Goal: Download file/media

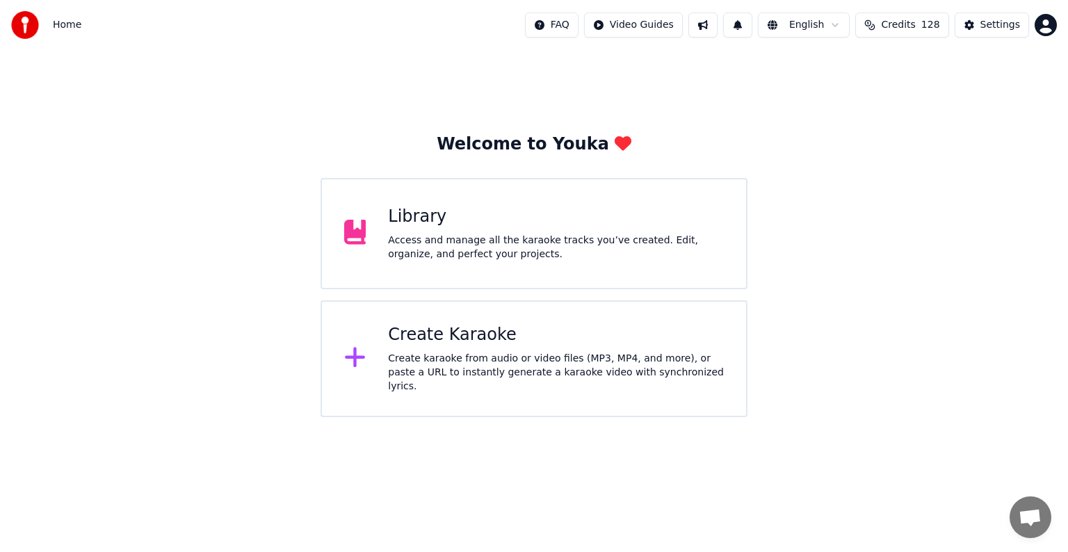
click at [611, 211] on div "Library" at bounding box center [556, 217] width 336 height 22
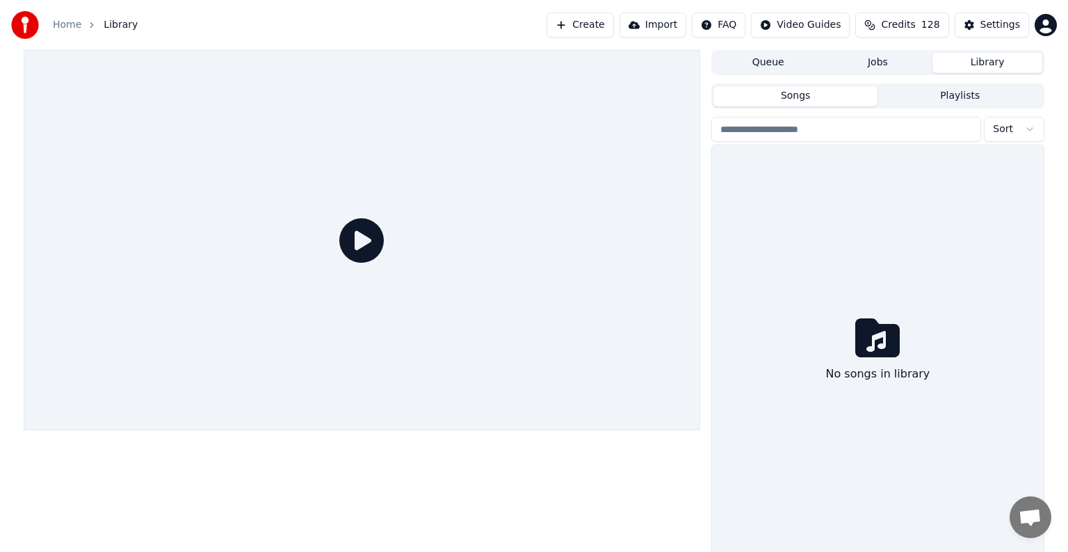
scroll to position [34, 0]
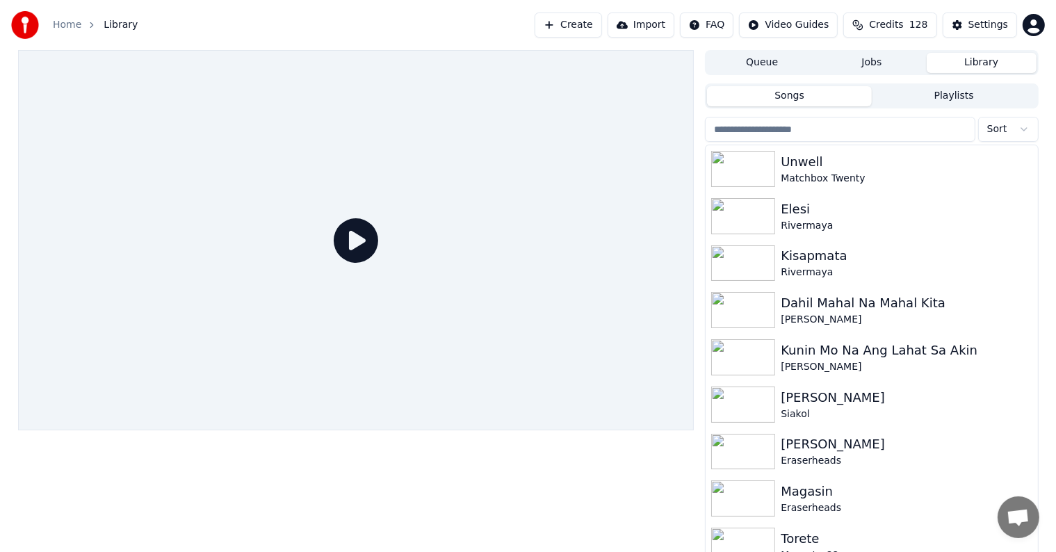
click at [835, 131] on input "search" at bounding box center [840, 129] width 270 height 25
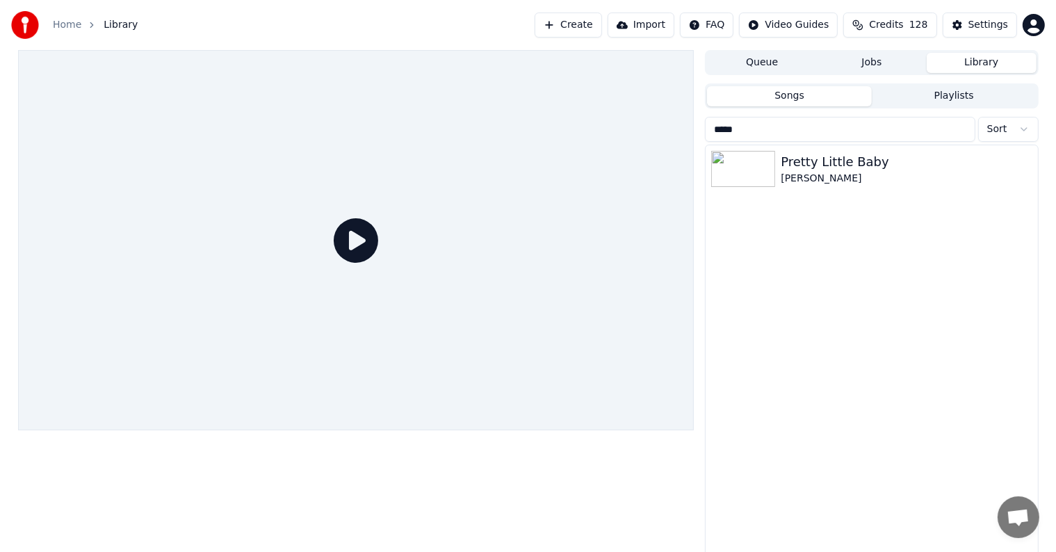
type input "*****"
click at [811, 157] on div "Pretty Little Baby" at bounding box center [899, 161] width 237 height 19
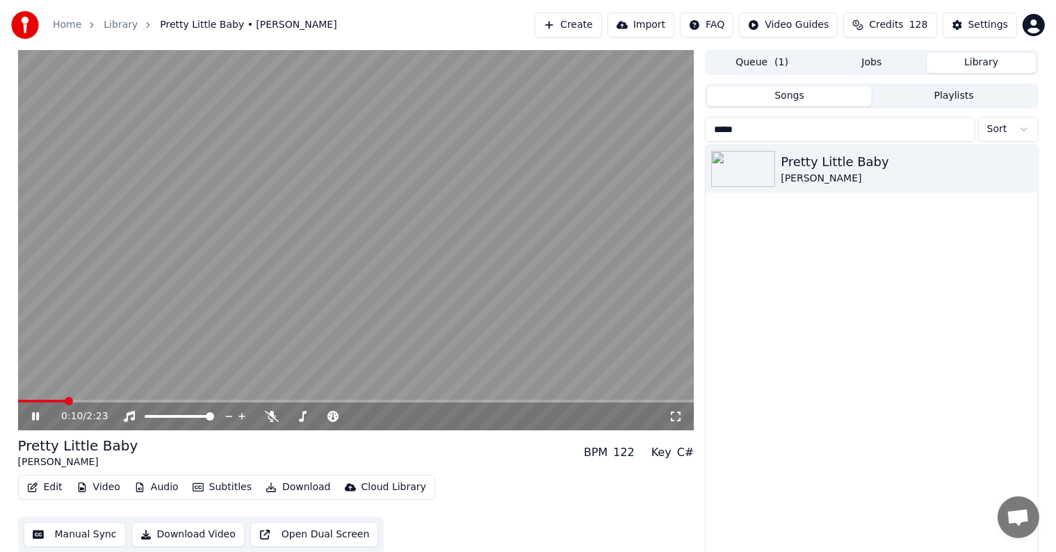
click at [31, 399] on video at bounding box center [356, 240] width 677 height 380
click at [33, 400] on span at bounding box center [42, 401] width 48 height 3
click at [980, 28] on div "Settings" at bounding box center [989, 25] width 40 height 14
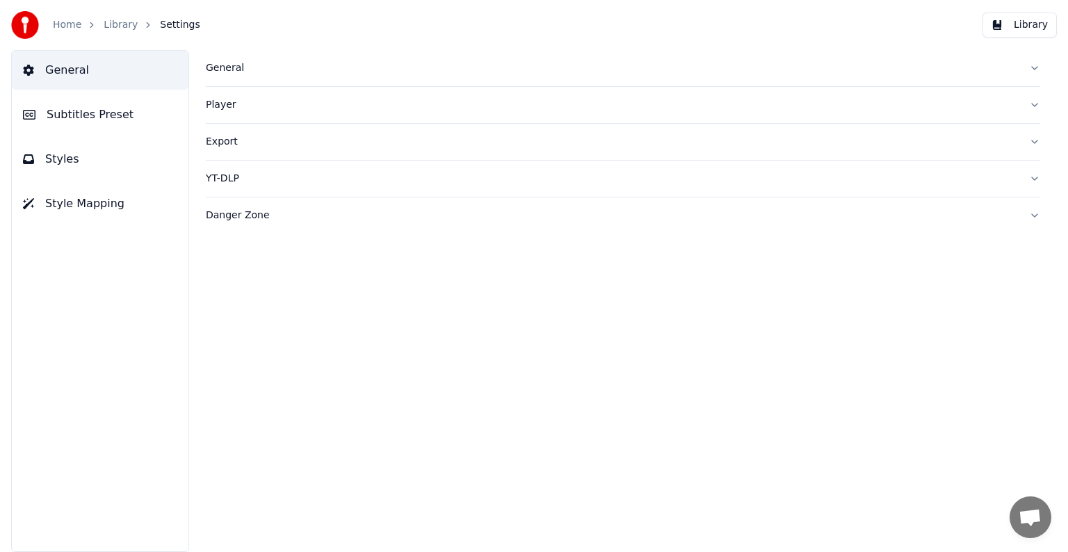
click at [75, 108] on span "Subtitles Preset" at bounding box center [90, 114] width 87 height 17
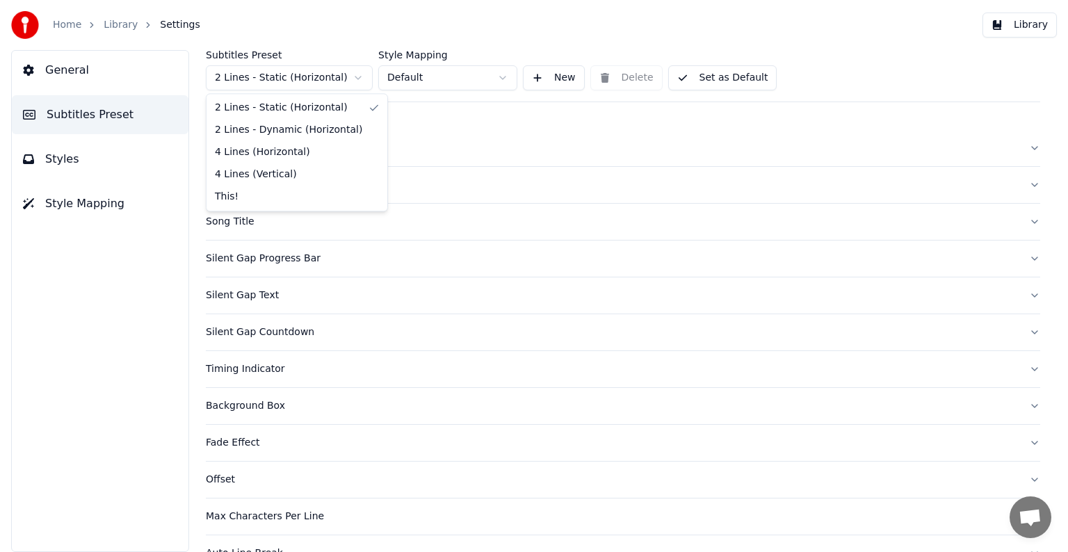
click at [263, 74] on html "Home Library Settings Library General Subtitles Preset Styles Style Mapping Sub…" at bounding box center [534, 276] width 1068 height 552
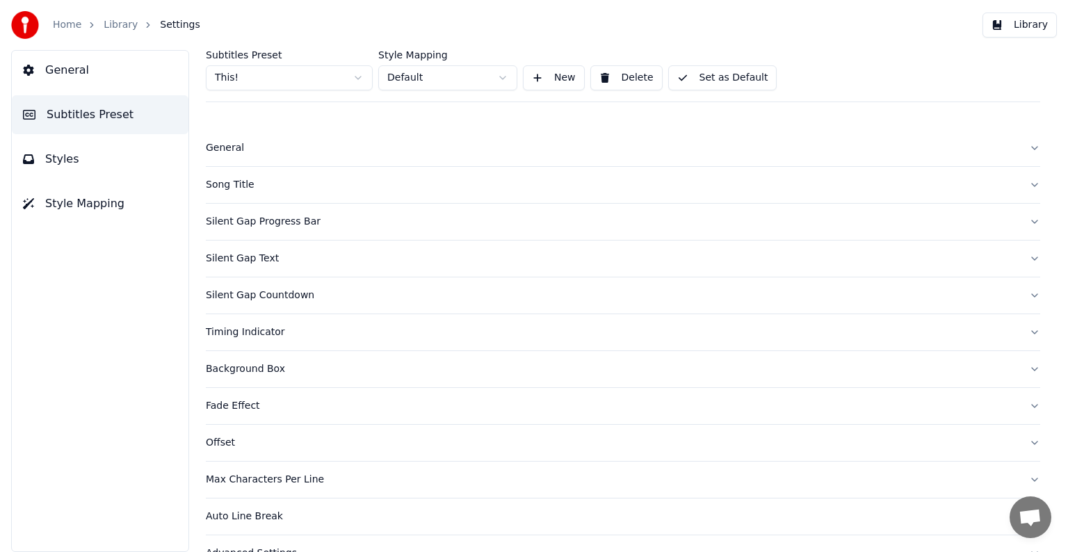
click at [238, 188] on div "Song Title" at bounding box center [612, 185] width 812 height 14
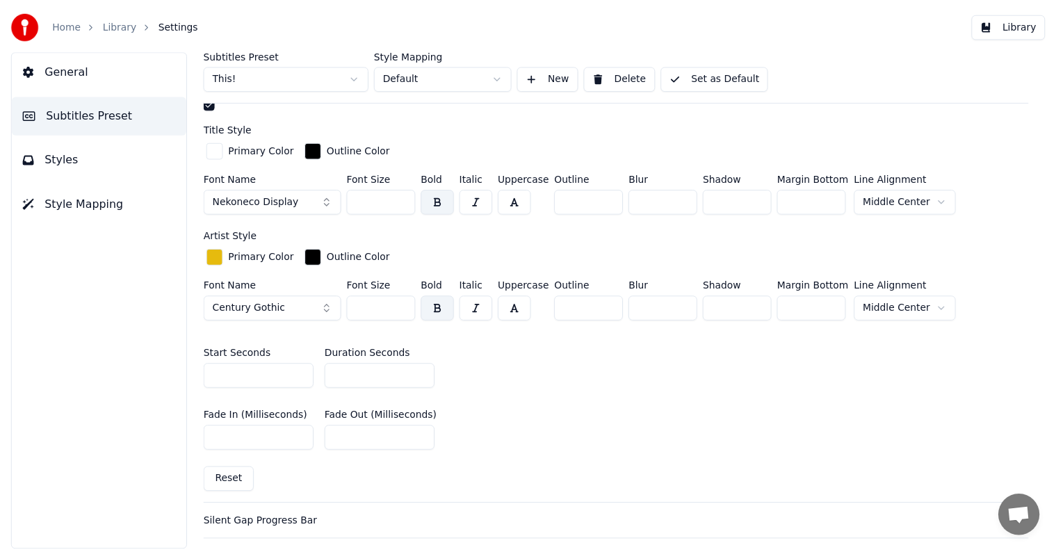
scroll to position [487, 0]
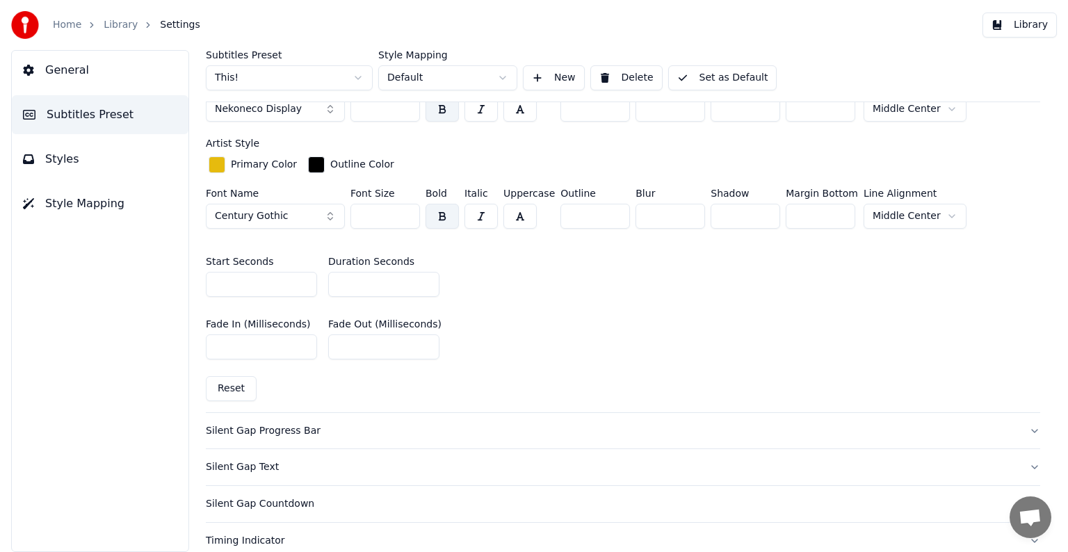
click at [426, 275] on input "*" at bounding box center [383, 284] width 111 height 25
type input "*"
click at [426, 275] on input "*" at bounding box center [383, 284] width 111 height 25
click at [701, 72] on button "Set as Default" at bounding box center [722, 77] width 109 height 25
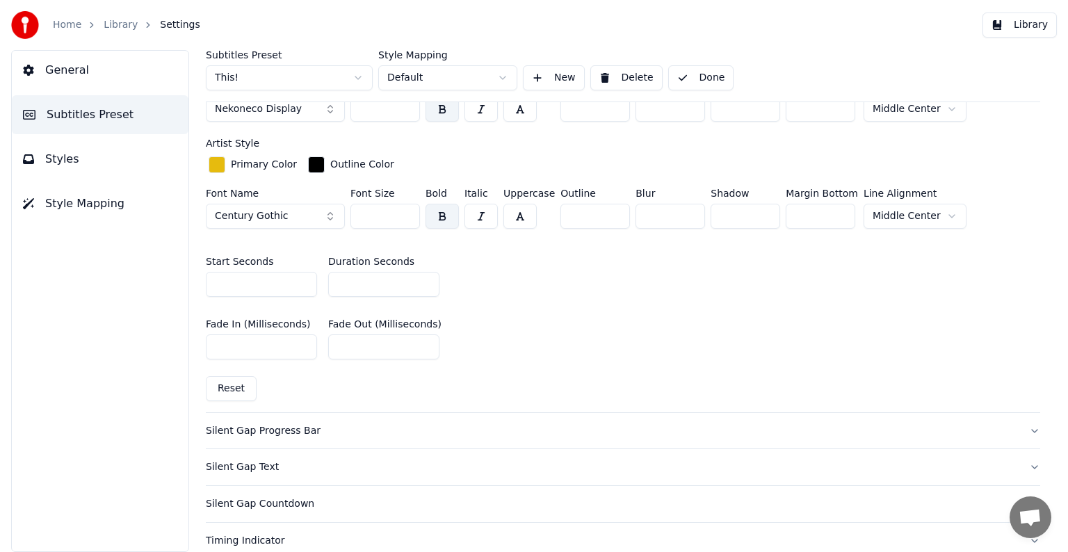
click at [111, 13] on div "Home Library Settings" at bounding box center [105, 25] width 189 height 28
click at [112, 27] on link "Library" at bounding box center [121, 25] width 34 height 14
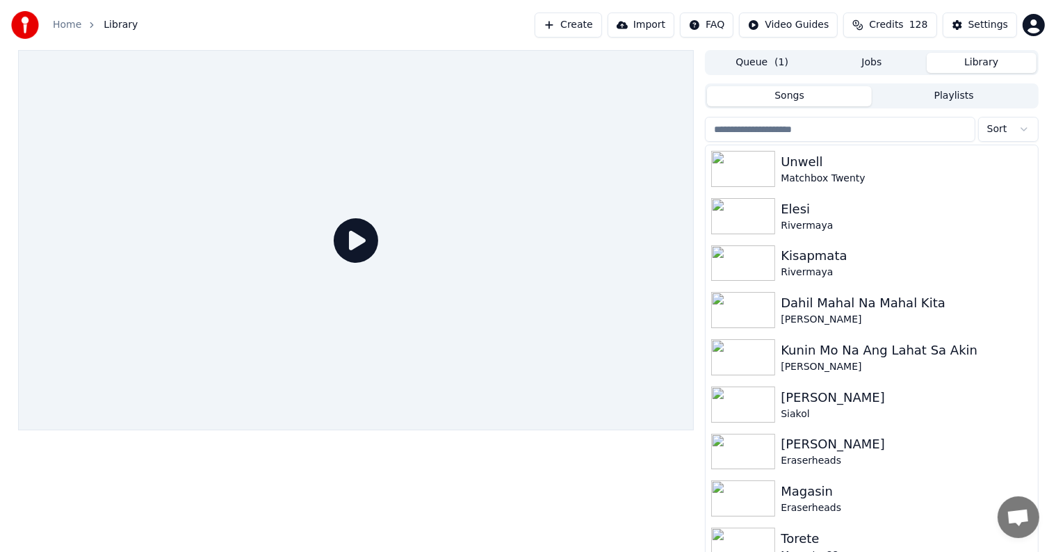
click at [834, 133] on input "search" at bounding box center [840, 129] width 270 height 25
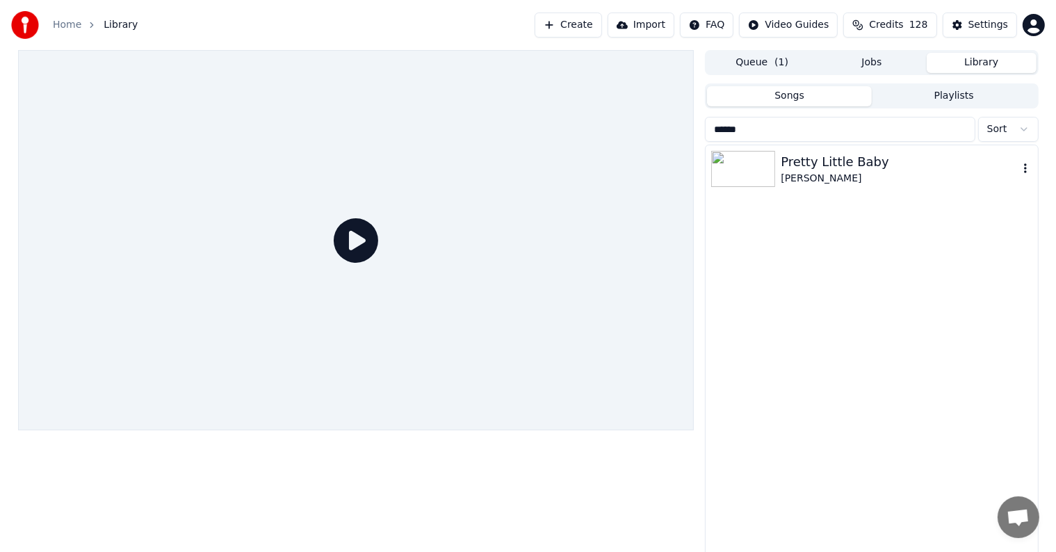
type input "******"
click at [814, 183] on div "[PERSON_NAME]" at bounding box center [899, 179] width 237 height 14
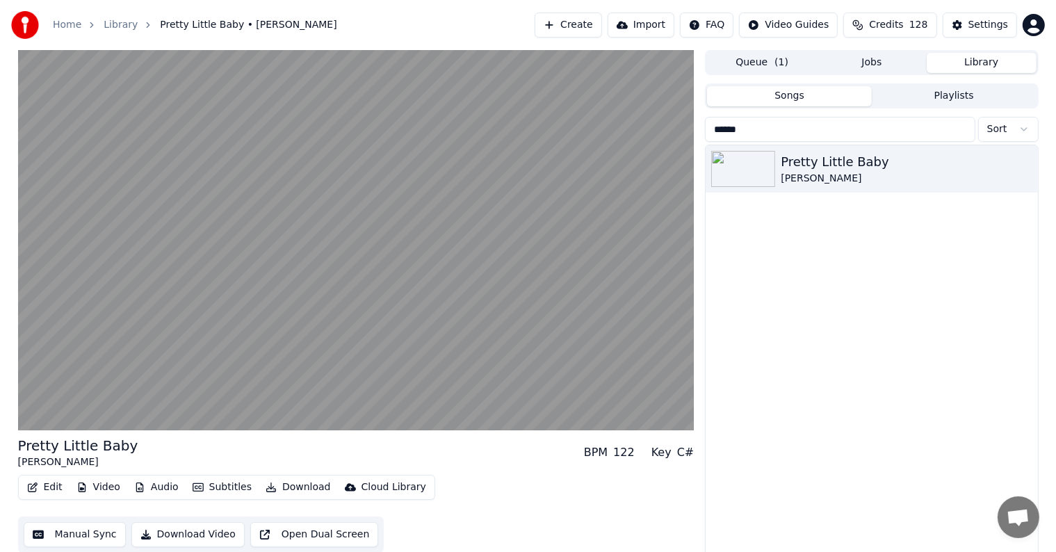
click at [89, 533] on button "Manual Sync" at bounding box center [75, 534] width 102 height 25
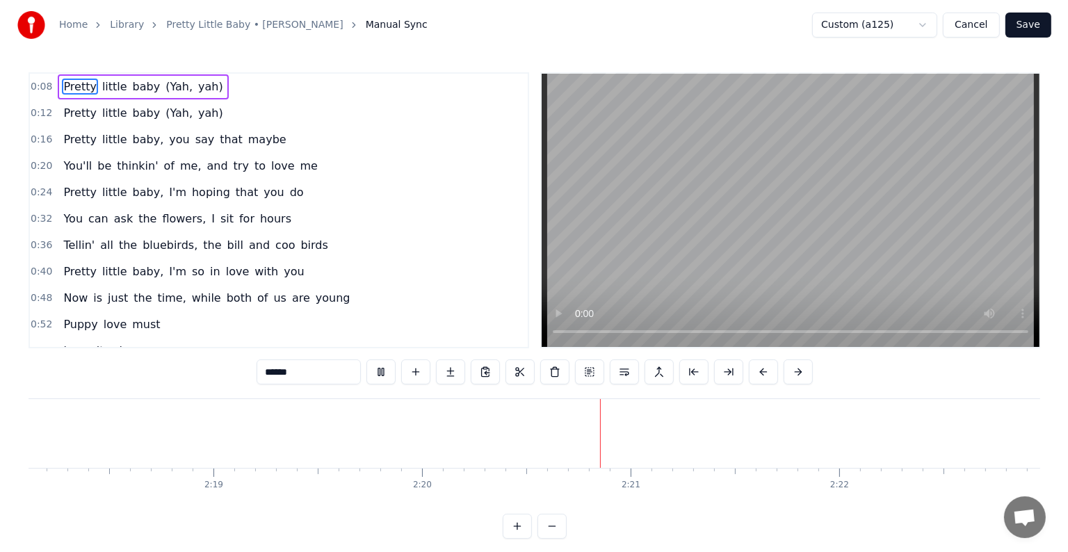
scroll to position [0, 28829]
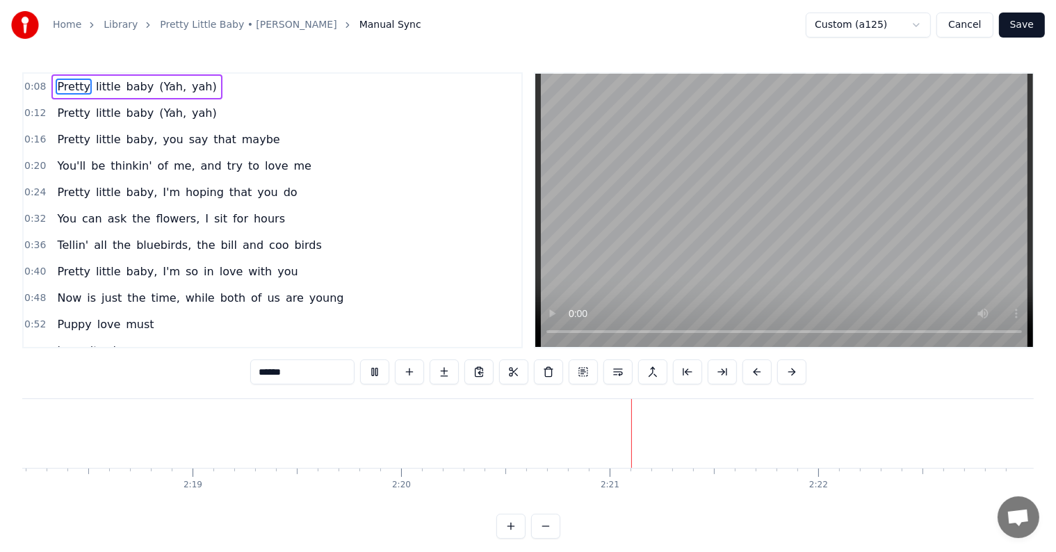
click at [1029, 19] on button "Save" at bounding box center [1022, 25] width 46 height 25
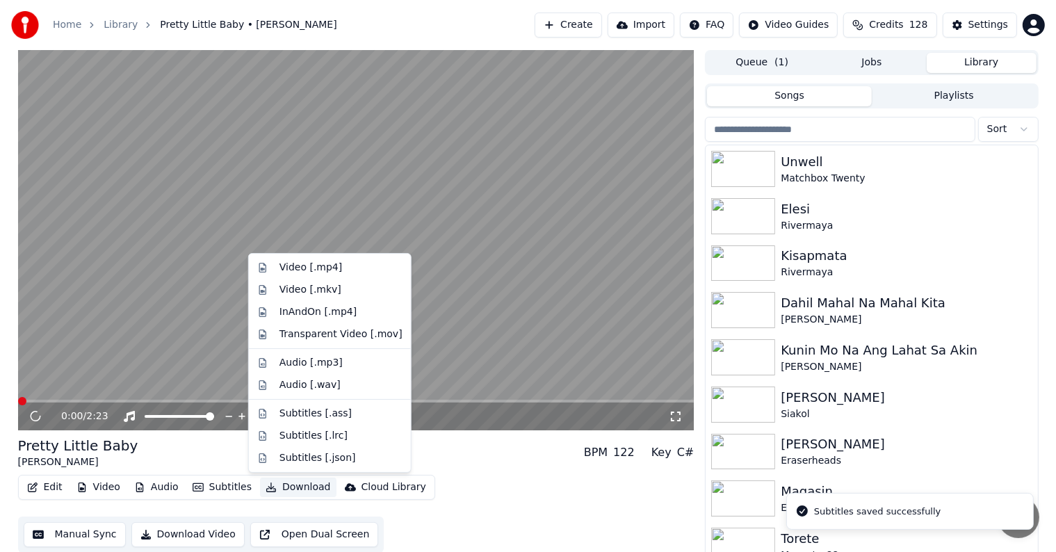
click at [280, 484] on button "Download" at bounding box center [298, 487] width 76 height 19
click at [302, 271] on div "Video [.mp4]" at bounding box center [311, 268] width 63 height 14
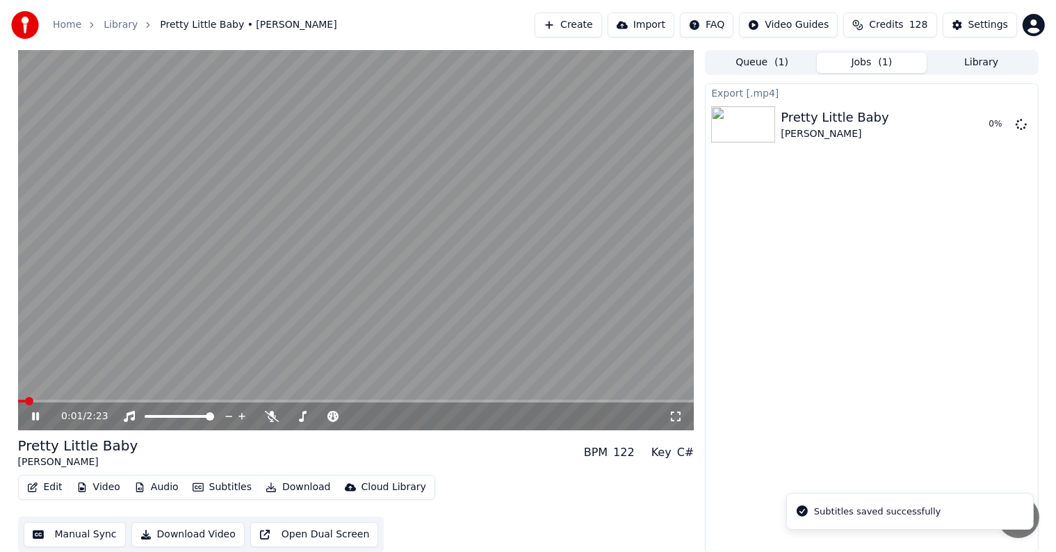
click at [162, 250] on video at bounding box center [356, 240] width 677 height 380
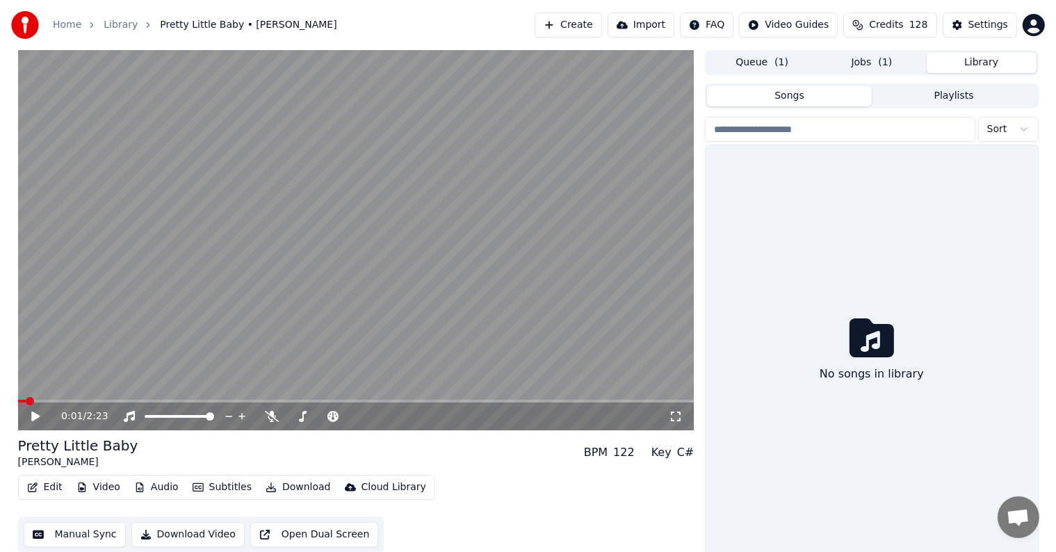
click at [981, 54] on button "Library" at bounding box center [982, 63] width 110 height 20
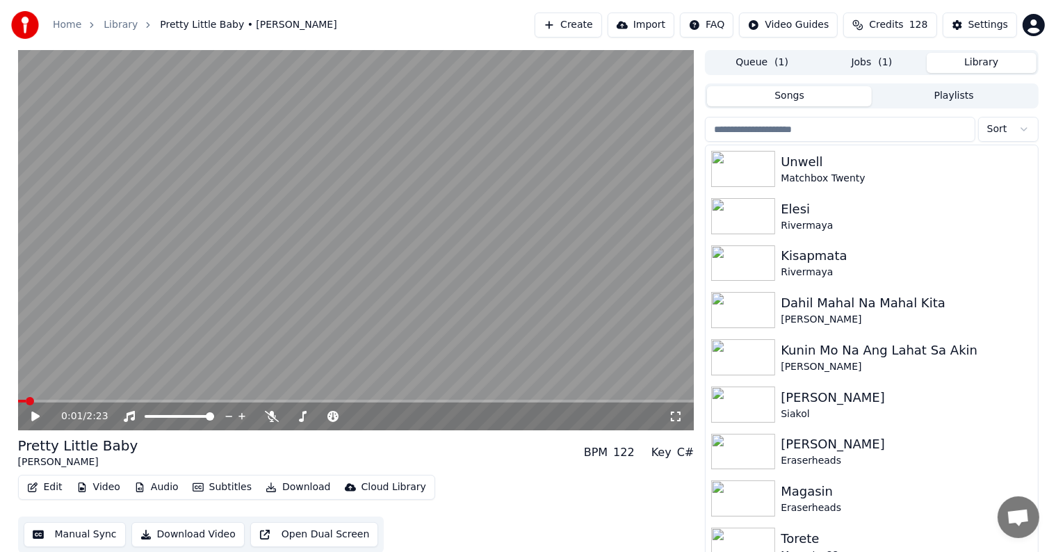
click at [836, 130] on input "search" at bounding box center [840, 129] width 270 height 25
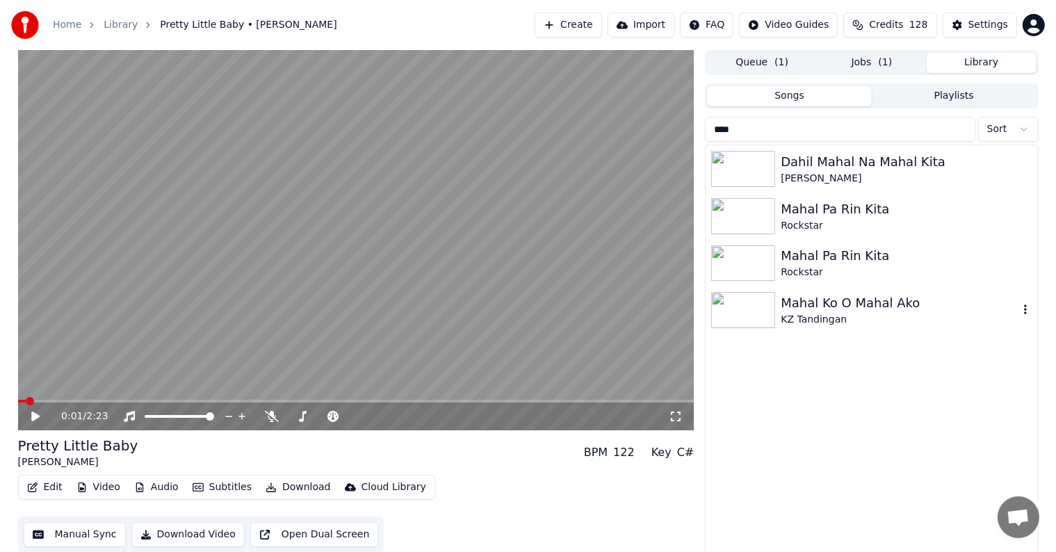
type input "****"
click at [830, 305] on div "Mahal Ko O Mahal Ako" at bounding box center [899, 302] width 237 height 19
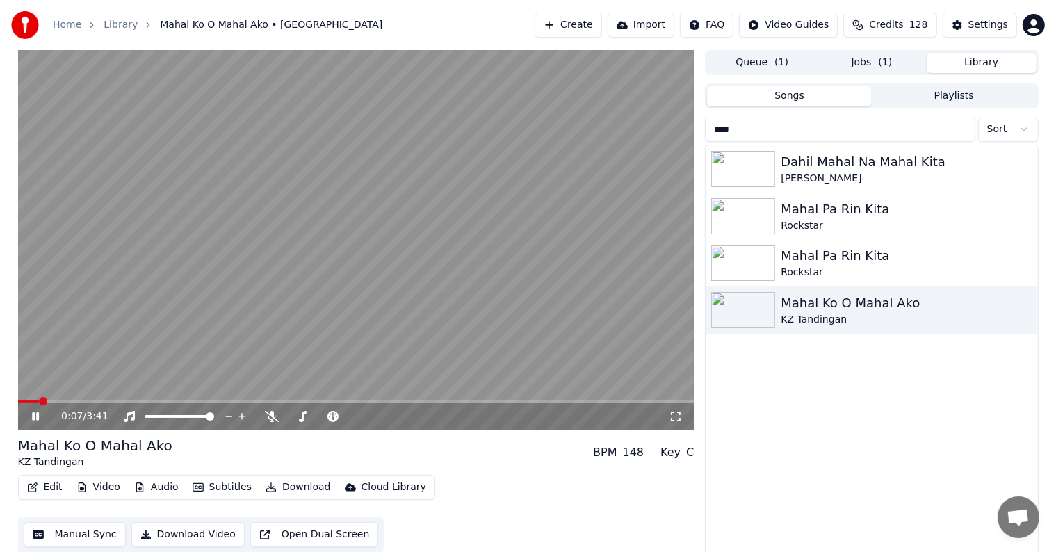
click at [40, 401] on span at bounding box center [29, 401] width 22 height 3
click at [36, 401] on span at bounding box center [29, 401] width 22 height 3
click at [25, 401] on span at bounding box center [27, 401] width 19 height 3
click at [36, 417] on icon at bounding box center [35, 416] width 7 height 8
click at [978, 21] on div "Settings" at bounding box center [989, 25] width 40 height 14
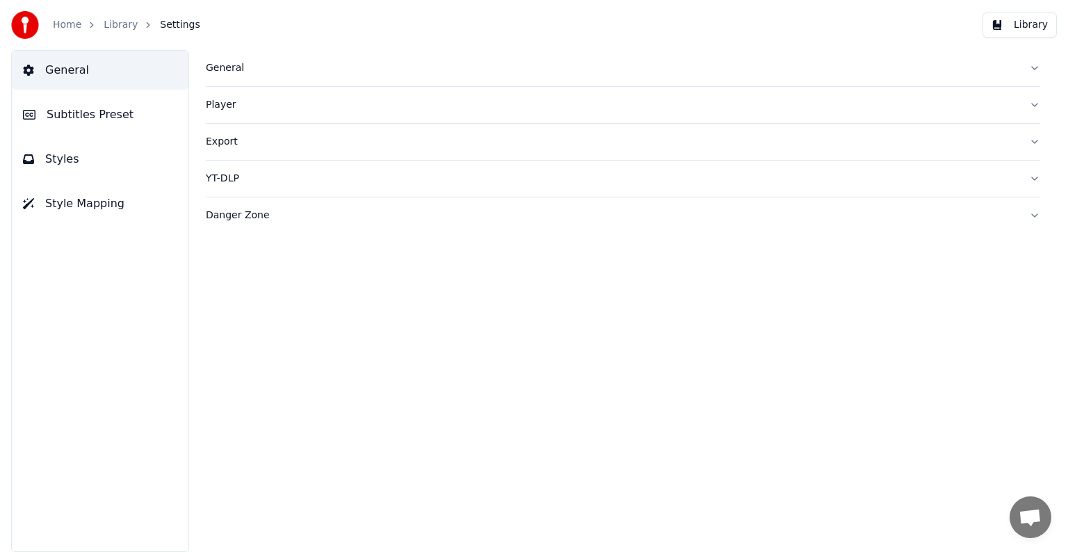
drag, startPoint x: 71, startPoint y: 108, endPoint x: 120, endPoint y: 95, distance: 51.3
click at [70, 108] on span "Subtitles Preset" at bounding box center [90, 114] width 87 height 17
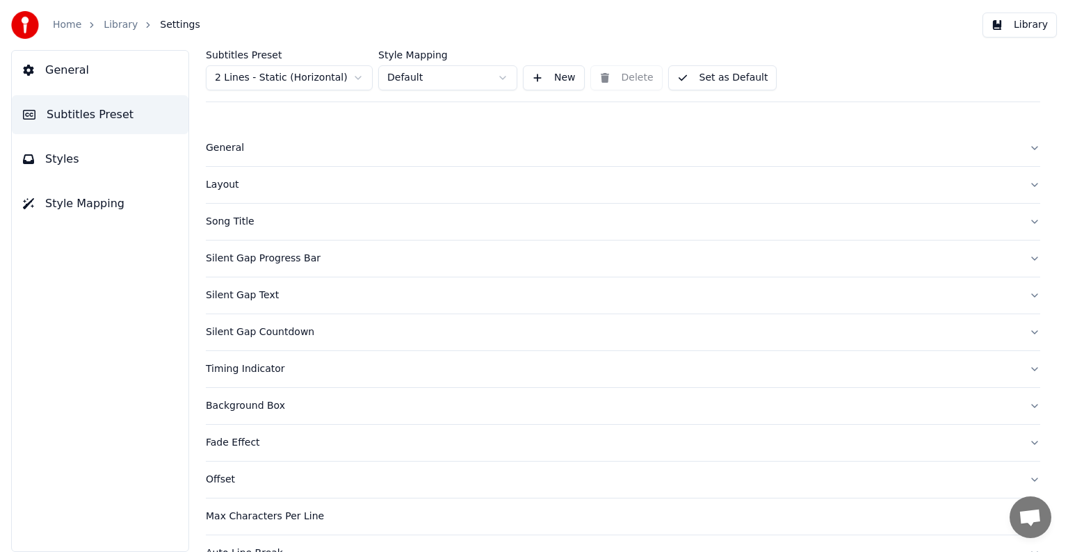
click at [242, 75] on html "Home Library Settings Library General Subtitles Preset Styles Style Mapping Sub…" at bounding box center [534, 276] width 1068 height 552
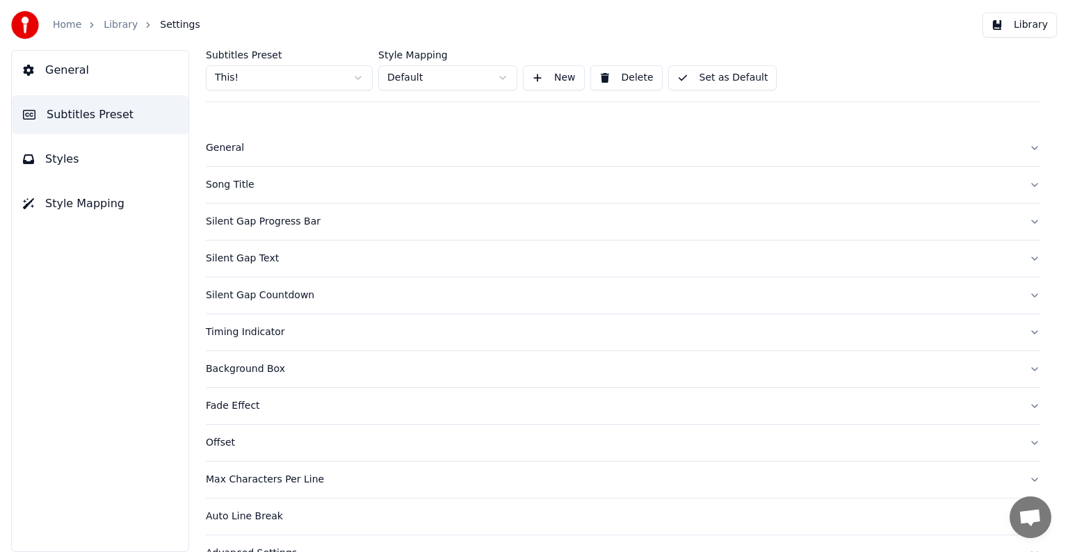
click at [235, 188] on div "Song Title" at bounding box center [612, 185] width 812 height 14
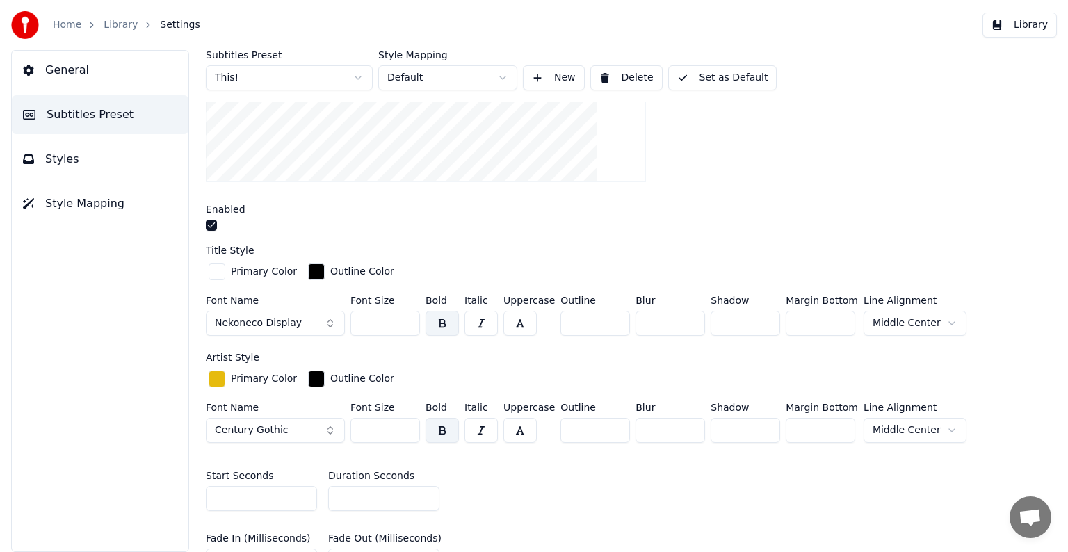
scroll to position [348, 0]
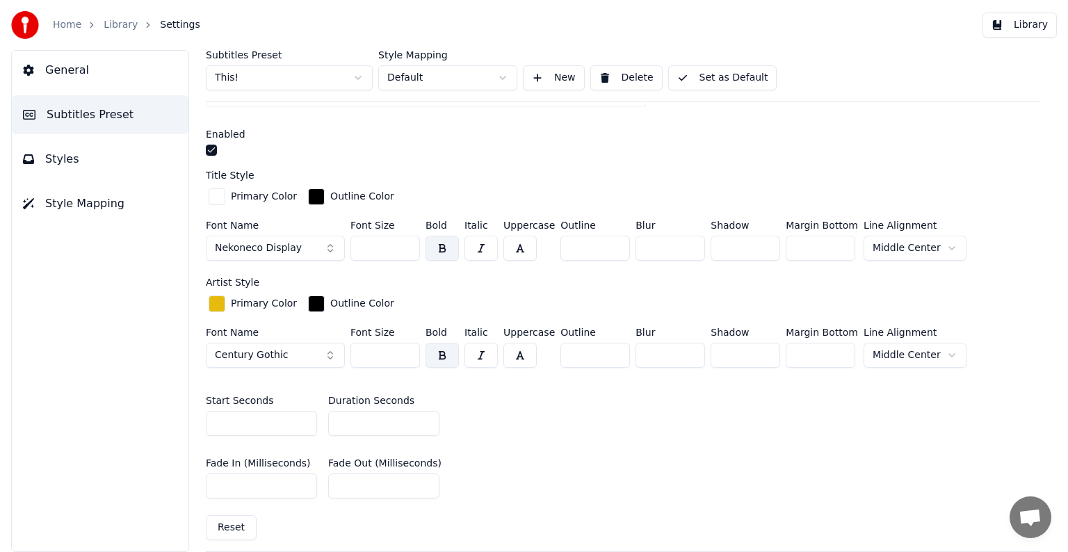
click at [426, 416] on input "*" at bounding box center [383, 423] width 111 height 25
type input "*"
click at [426, 416] on input "*" at bounding box center [383, 423] width 111 height 25
click at [717, 72] on button "Set as Default" at bounding box center [722, 77] width 109 height 25
click at [117, 21] on link "Library" at bounding box center [121, 25] width 34 height 14
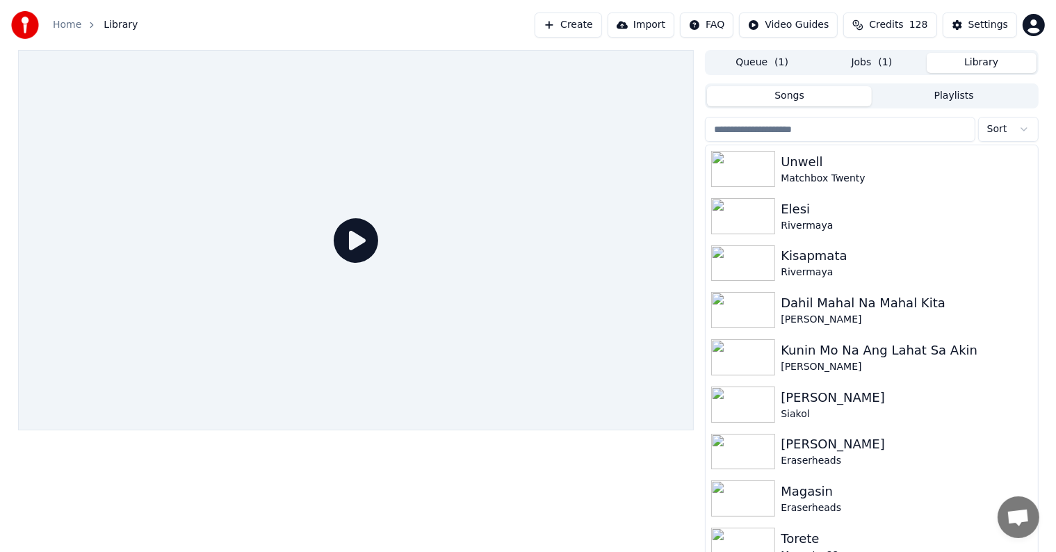
click at [811, 116] on div "Sort Unwell Matchbox Twenty Elesi Rivermaya Kisapmata Rivermaya [GEOGRAPHIC_DAT…" at bounding box center [871, 336] width 333 height 445
type input "*"
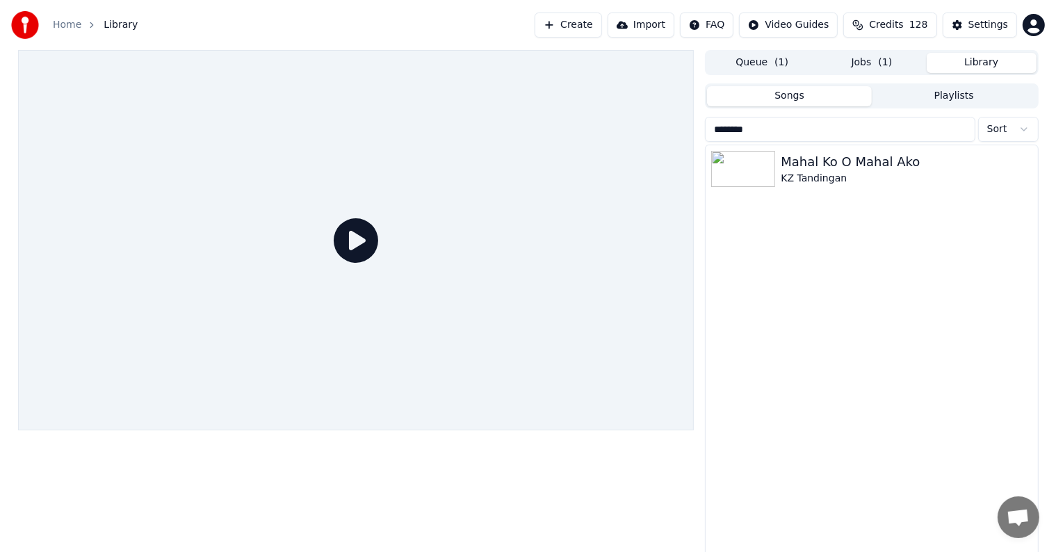
type input "********"
click at [828, 166] on div "Mahal Ko O Mahal Ako" at bounding box center [899, 161] width 237 height 19
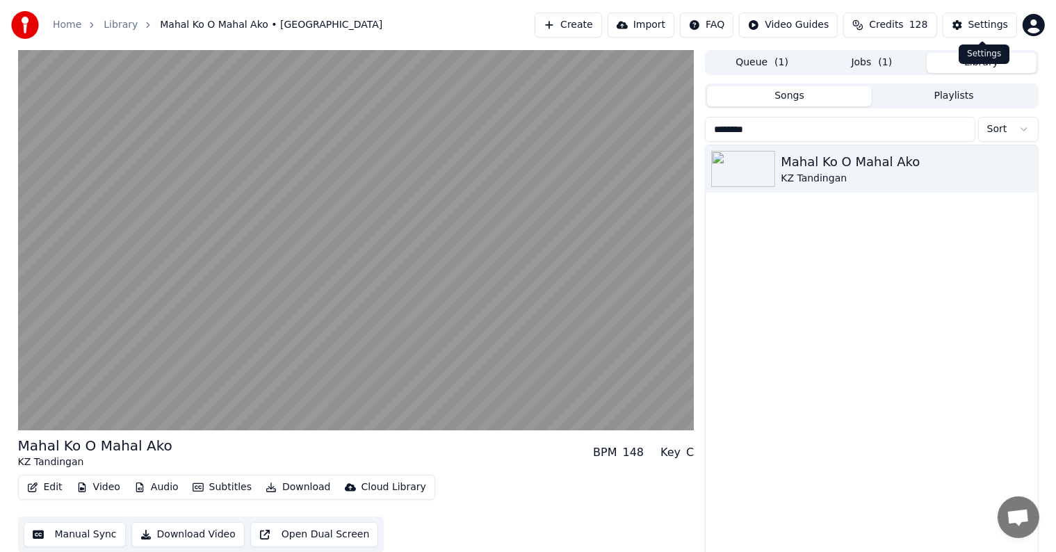
click at [985, 32] on button "Settings" at bounding box center [980, 25] width 74 height 25
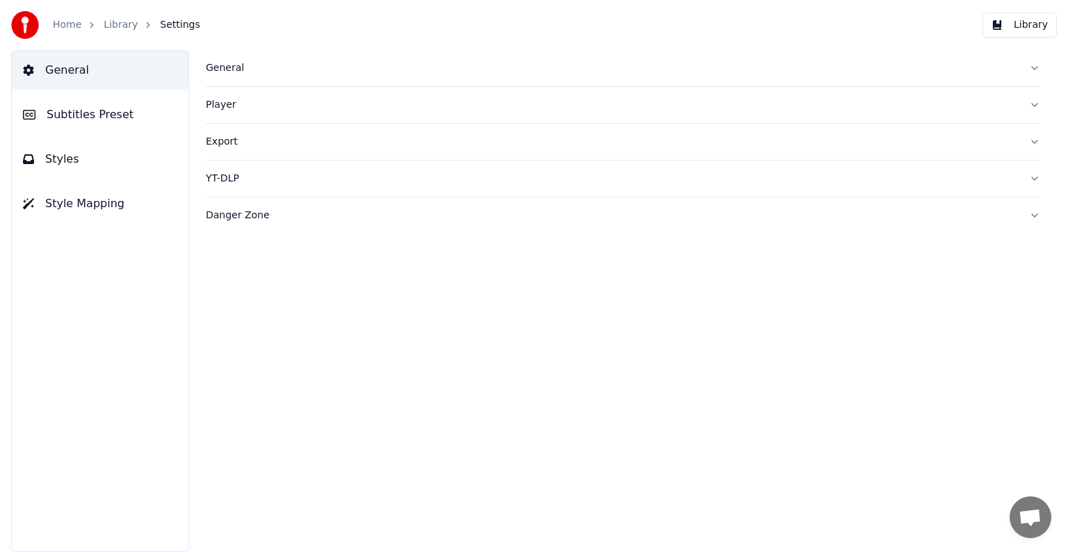
click at [32, 171] on button "Styles" at bounding box center [100, 159] width 177 height 39
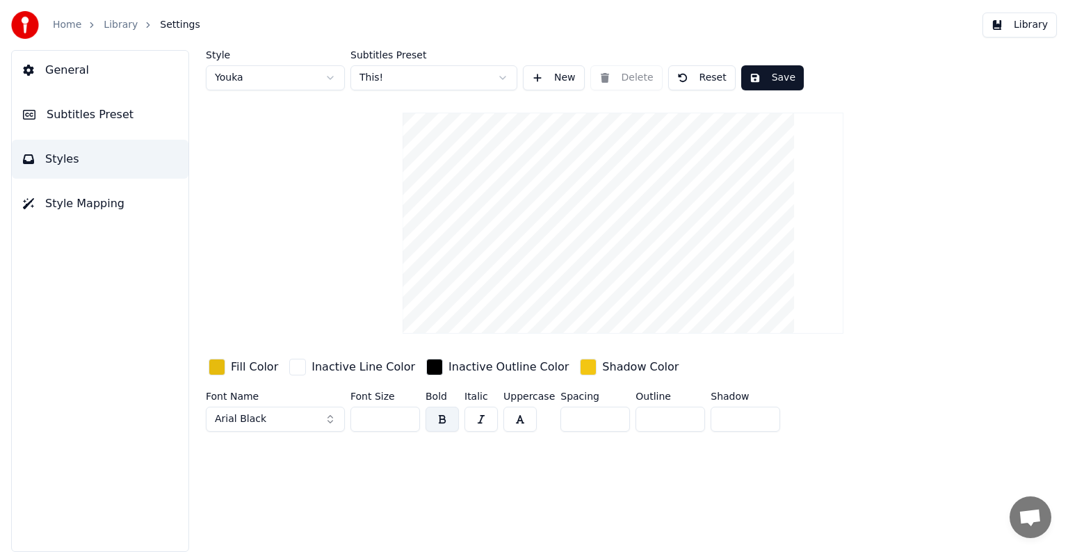
click at [115, 26] on link "Library" at bounding box center [121, 25] width 34 height 14
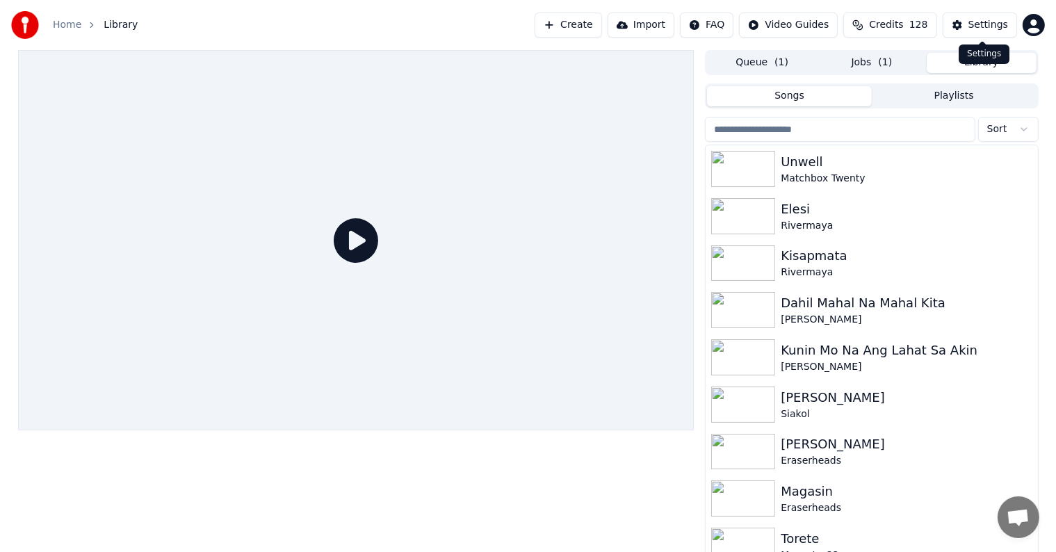
click at [996, 19] on div "Settings" at bounding box center [989, 25] width 40 height 14
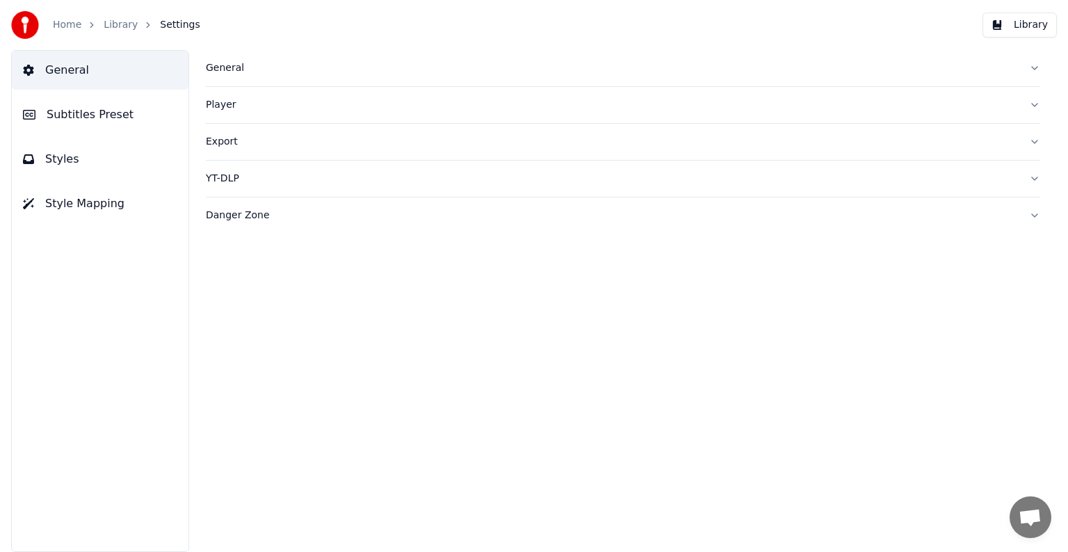
click at [74, 110] on span "Subtitles Preset" at bounding box center [90, 114] width 87 height 17
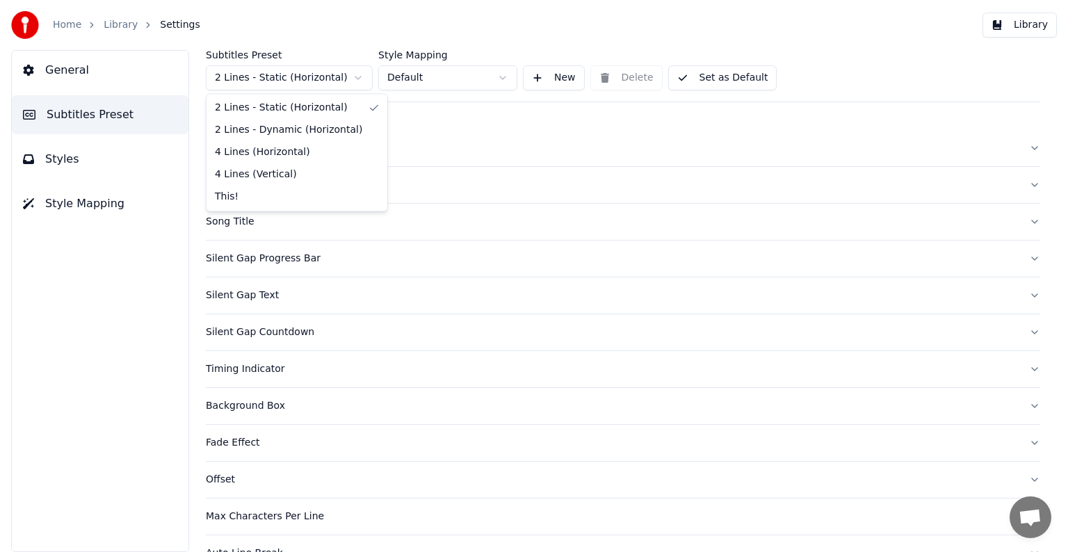
click at [255, 72] on html "Home Library Settings Library General Subtitles Preset Styles Style Mapping Sub…" at bounding box center [534, 276] width 1068 height 552
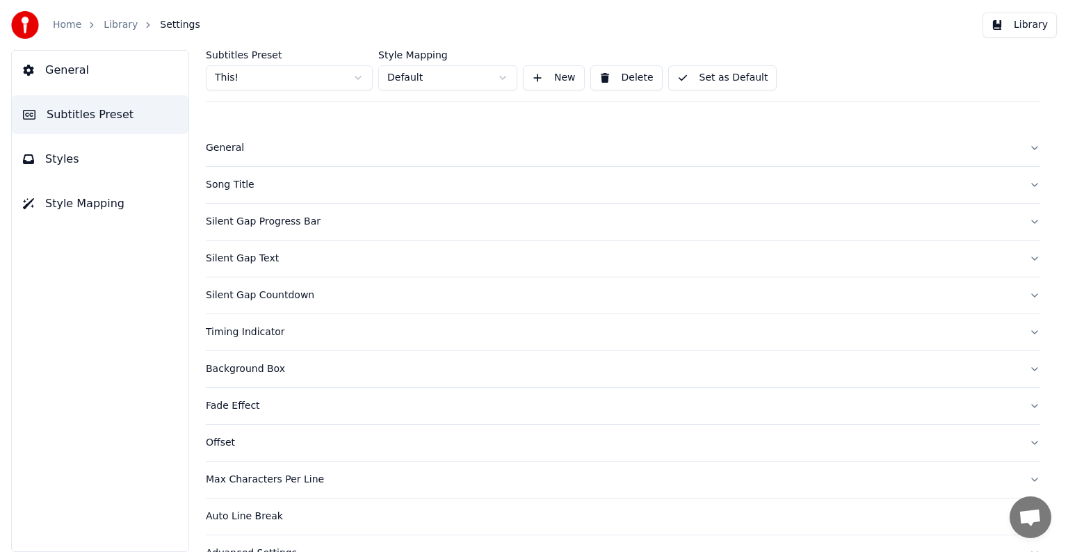
click at [225, 226] on div "Silent Gap Progress Bar" at bounding box center [612, 222] width 812 height 14
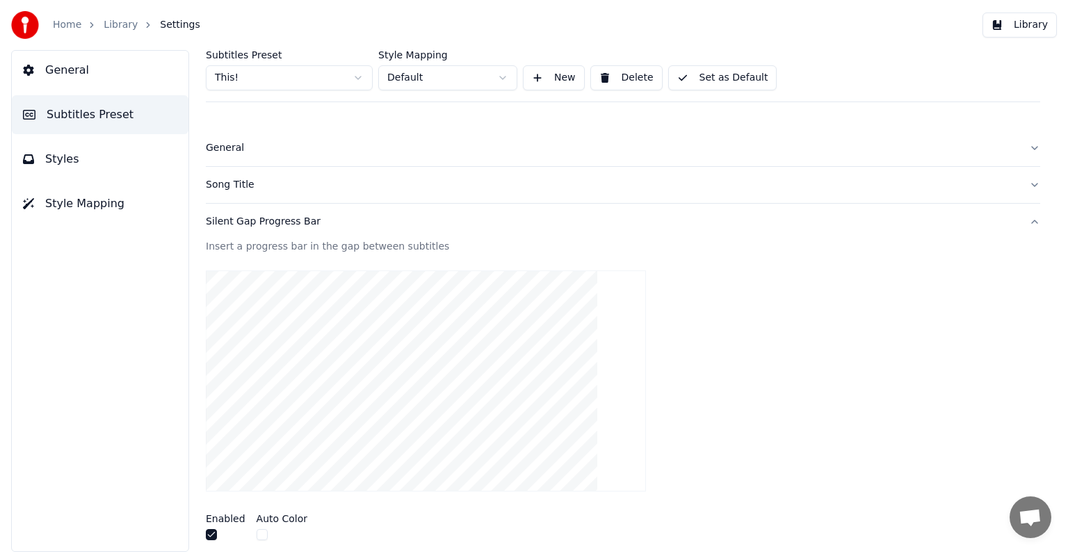
click at [228, 190] on div "Song Title" at bounding box center [612, 185] width 812 height 14
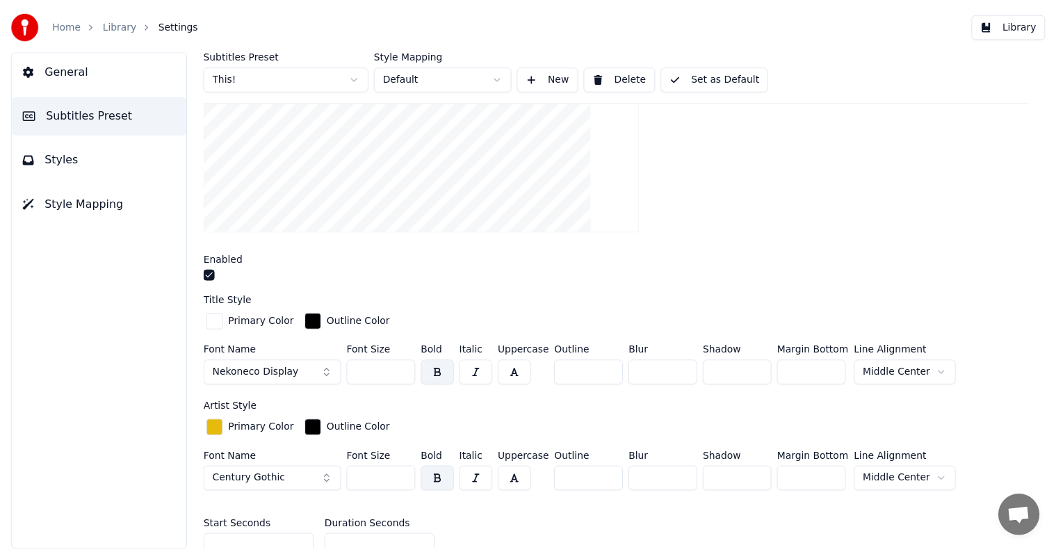
scroll to position [348, 0]
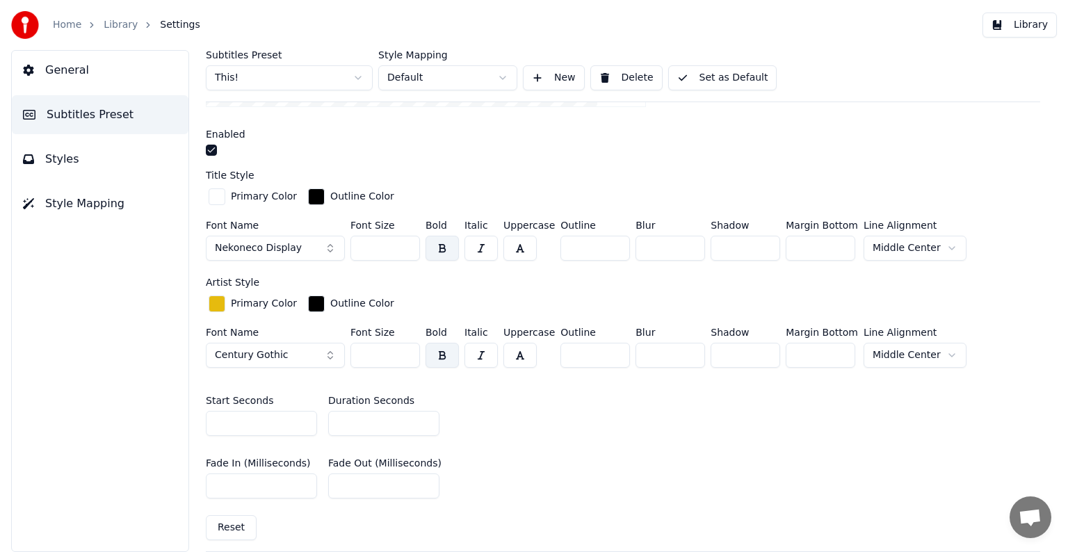
click at [426, 416] on input "*" at bounding box center [383, 423] width 111 height 25
type input "*"
click at [426, 416] on input "*" at bounding box center [383, 423] width 111 height 25
click at [699, 67] on button "Set as Default" at bounding box center [722, 77] width 109 height 25
click at [106, 22] on link "Library" at bounding box center [121, 25] width 34 height 14
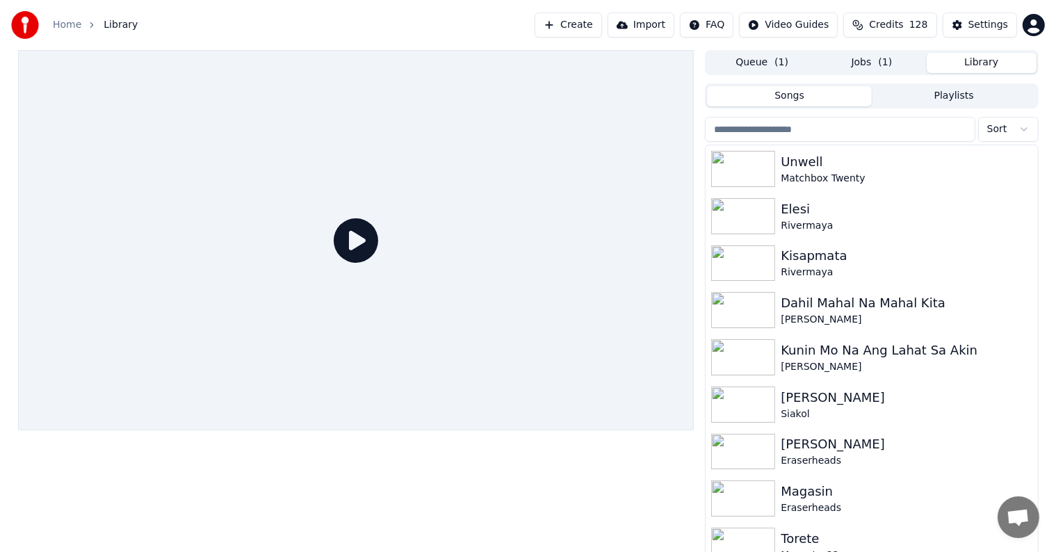
click at [800, 122] on input "search" at bounding box center [840, 129] width 270 height 25
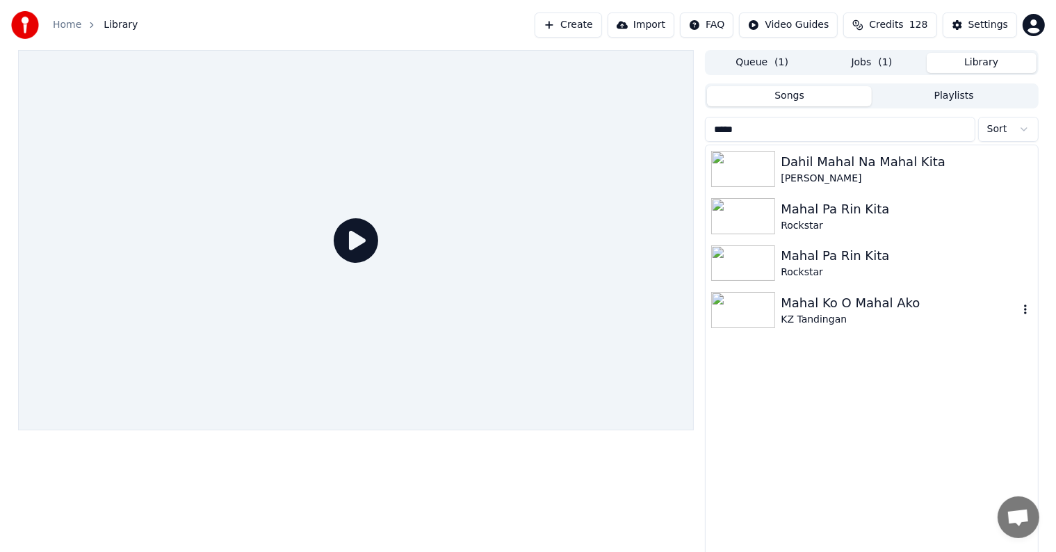
type input "*****"
click at [867, 307] on div "Mahal Ko O Mahal Ako" at bounding box center [899, 302] width 237 height 19
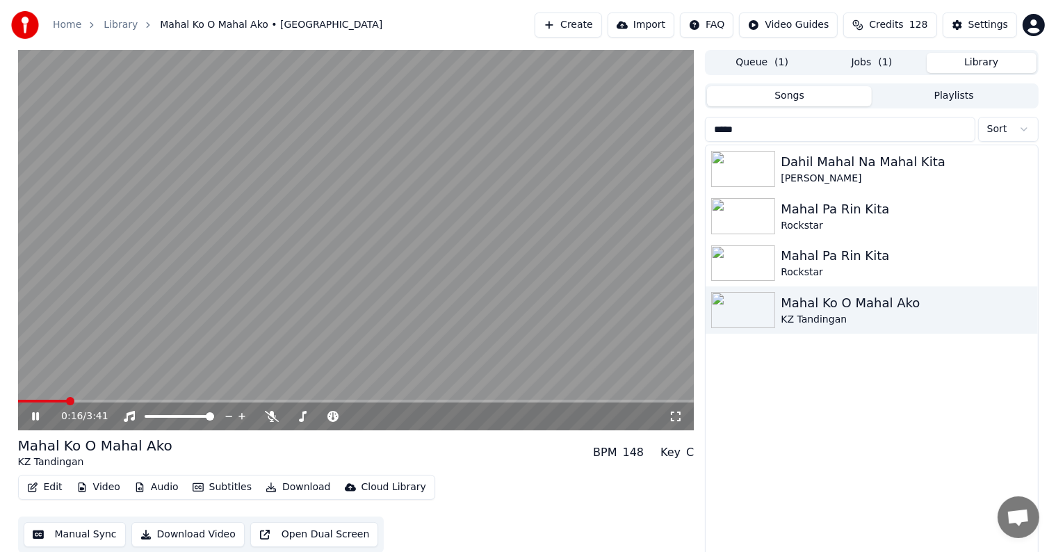
click at [39, 417] on icon at bounding box center [45, 416] width 33 height 11
click at [74, 545] on button "Manual Sync" at bounding box center [75, 534] width 102 height 25
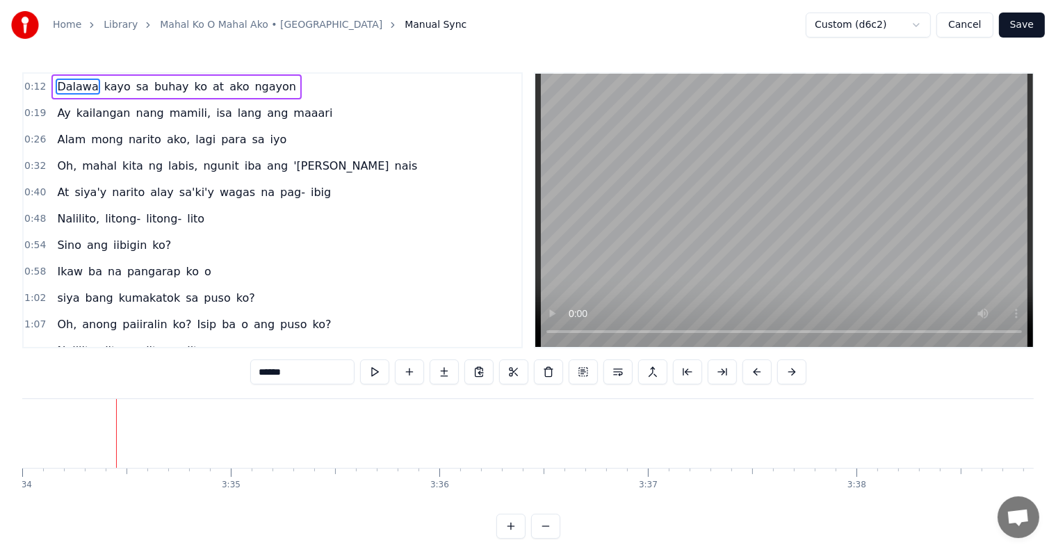
scroll to position [0, 44670]
click at [1035, 22] on button "Save" at bounding box center [1022, 25] width 46 height 25
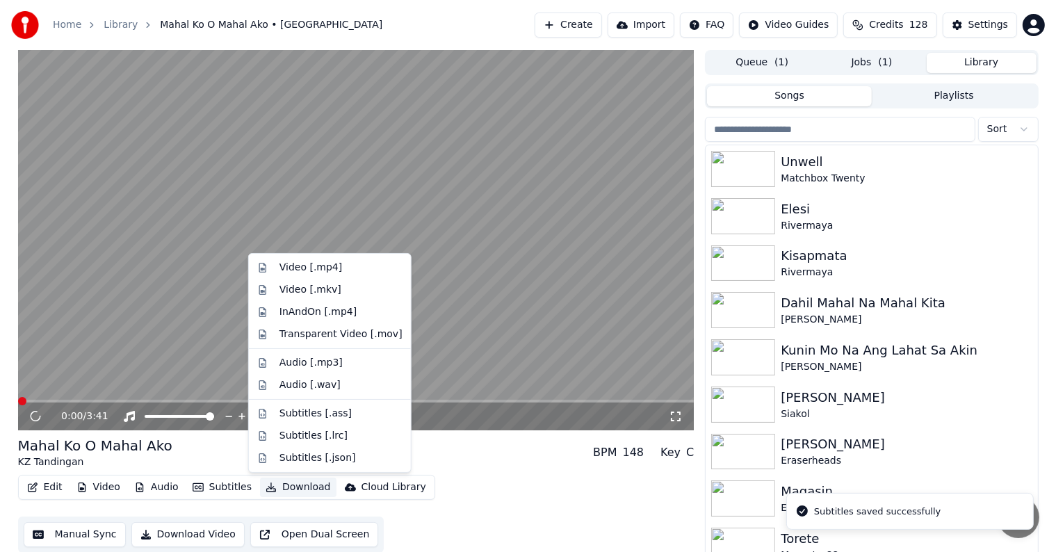
click at [295, 487] on button "Download" at bounding box center [298, 487] width 76 height 19
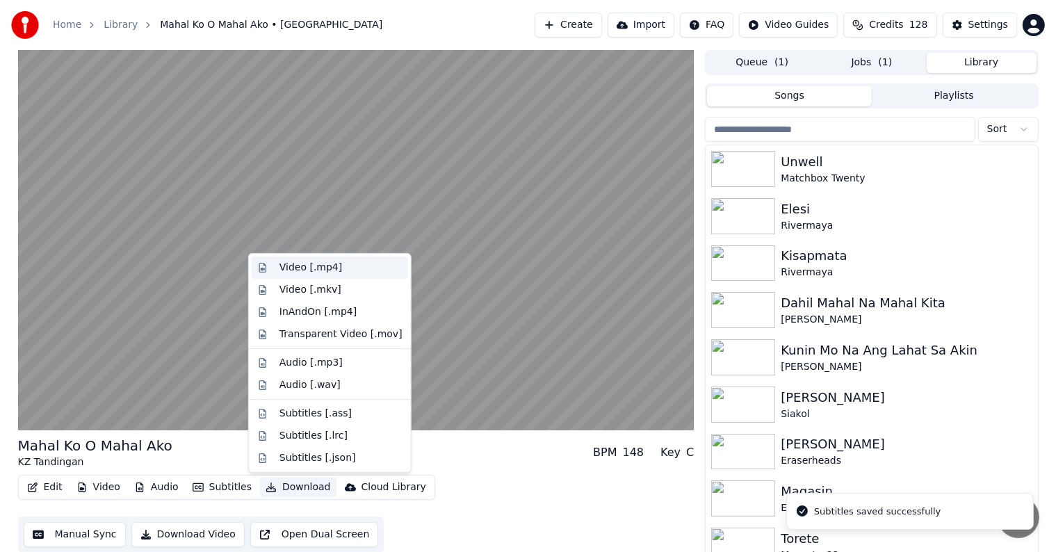
click at [306, 267] on div "Video [.mp4]" at bounding box center [311, 268] width 63 height 14
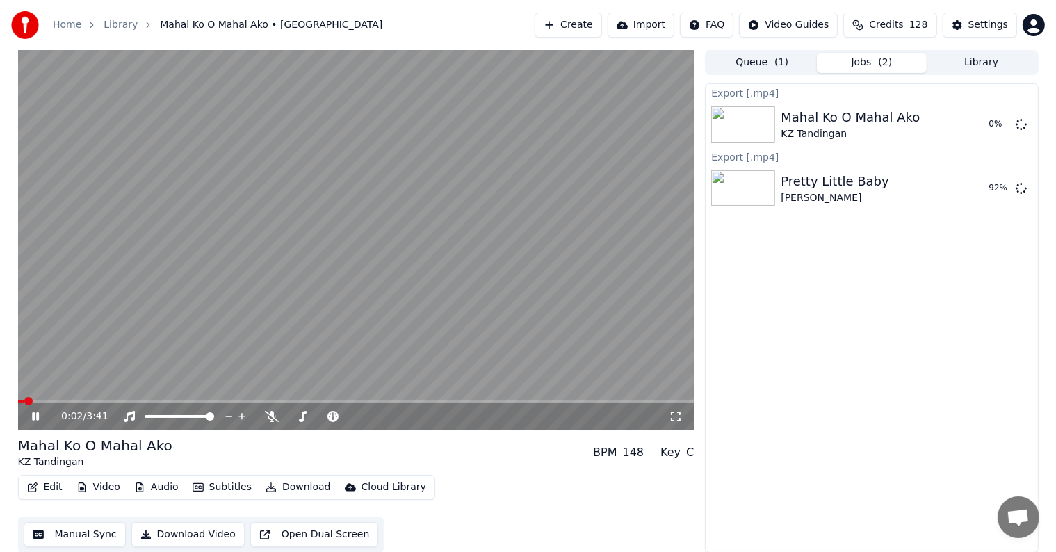
click at [36, 418] on icon at bounding box center [35, 416] width 7 height 8
